Goal: Task Accomplishment & Management: Manage account settings

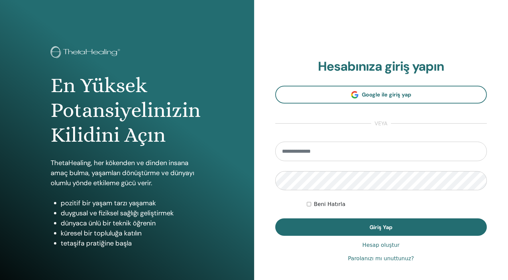
click at [298, 150] on input "email" at bounding box center [381, 151] width 212 height 19
click at [260, 168] on div "**********" at bounding box center [381, 161] width 254 height 322
click at [308, 152] on input "*****" at bounding box center [381, 151] width 212 height 19
type input "**********"
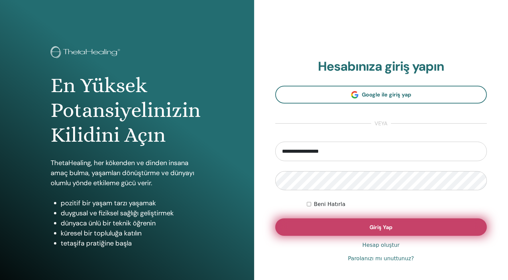
click at [328, 226] on button "Giriş Yap" at bounding box center [381, 227] width 212 height 17
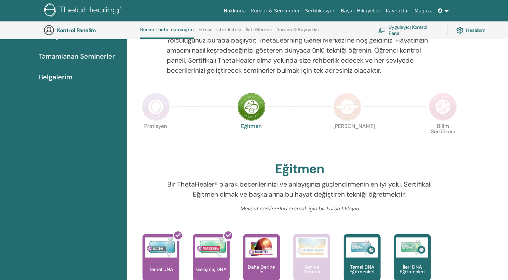
scroll to position [85, 0]
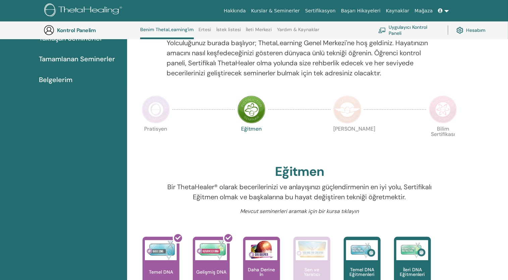
click at [156, 108] on img at bounding box center [156, 110] width 28 height 28
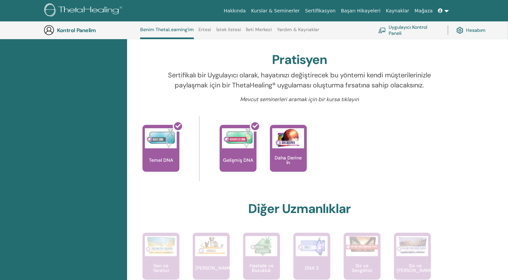
scroll to position [185, 0]
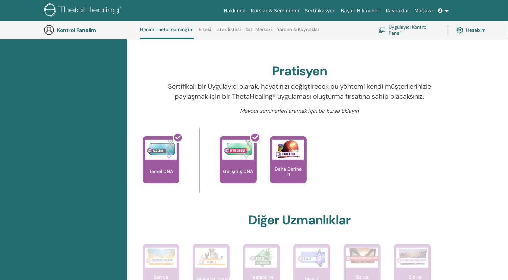
click at [406, 28] on font "Uygulayıcı Kontrol Paneli" at bounding box center [414, 30] width 51 height 12
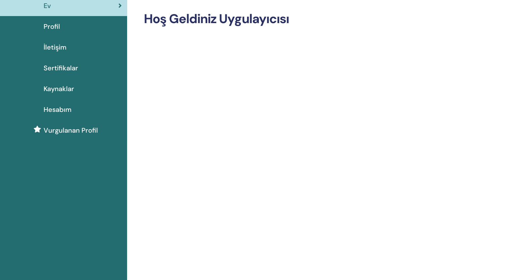
scroll to position [34, 0]
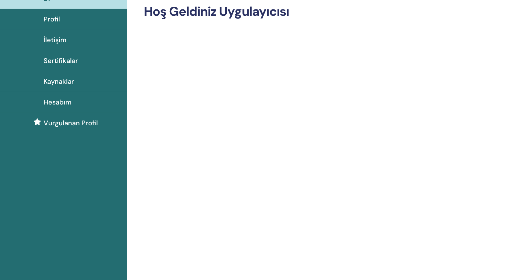
click at [55, 60] on span "Sertifikalar" at bounding box center [61, 61] width 35 height 10
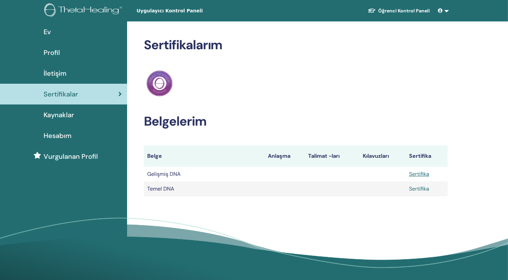
click at [418, 189] on link "Sertifika" at bounding box center [419, 188] width 20 height 7
click at [417, 173] on link "Sertifika" at bounding box center [419, 174] width 20 height 7
click at [56, 33] on div "Ev" at bounding box center [63, 32] width 116 height 10
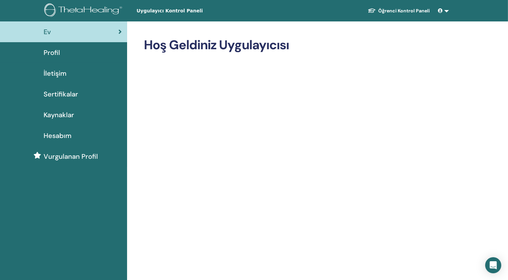
click at [62, 157] on span "Vurgulanan Profil" at bounding box center [71, 157] width 54 height 10
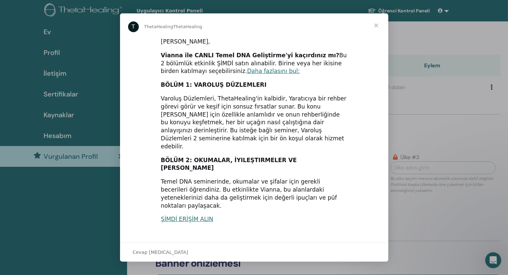
click at [377, 26] on span "Kapat" at bounding box center [376, 25] width 24 height 24
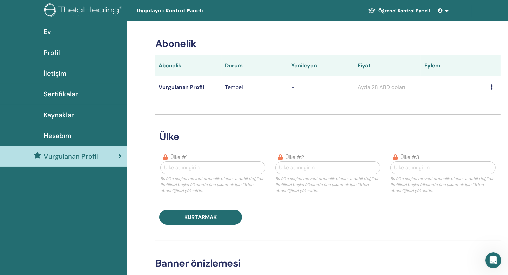
scroll to position [34, 0]
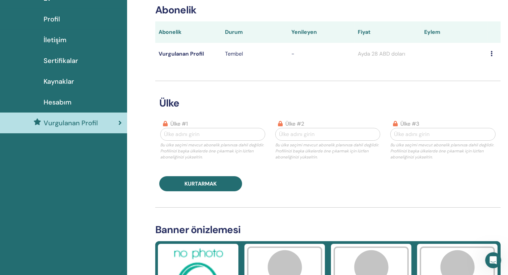
click at [183, 134] on div at bounding box center [213, 134] width 98 height 9
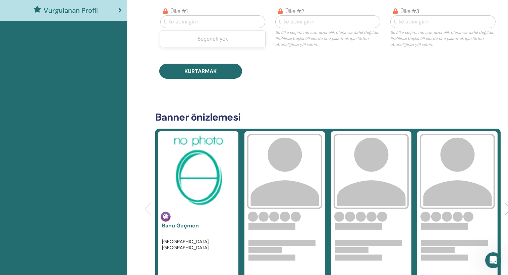
scroll to position [168, 0]
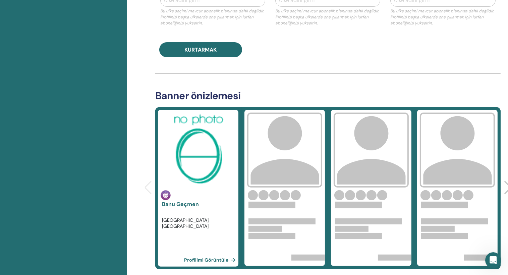
click at [209, 259] on link "Profilimi Görüntüle" at bounding box center [211, 260] width 54 height 13
